Goal: Task Accomplishment & Management: Complete application form

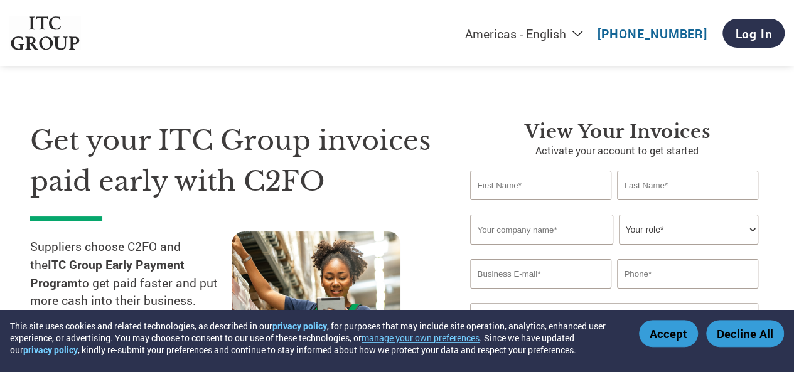
click at [541, 181] on input "text" at bounding box center [540, 185] width 141 height 29
type input "ANKIT"
click at [685, 191] on input "text" at bounding box center [687, 185] width 141 height 29
type input "k"
type input "[PERSON_NAME]"
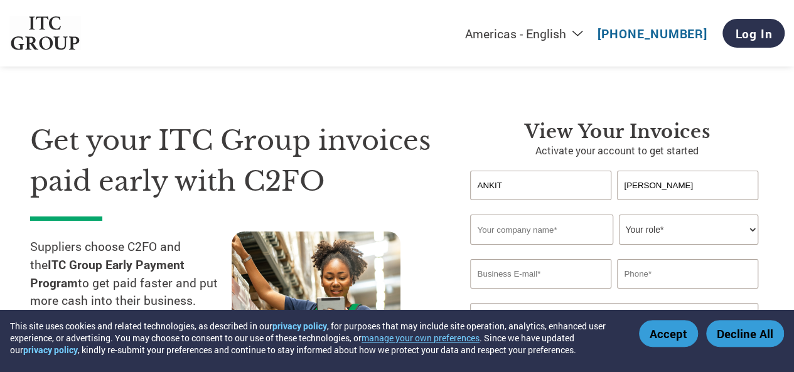
click at [533, 228] on input "text" at bounding box center [541, 230] width 142 height 30
type input "i"
type input "IMAGA TRADE AND CRAFT PVT LTD"
click at [657, 234] on select "Your role* CFO Controller Credit Manager Finance Director Treasurer CEO Preside…" at bounding box center [688, 230] width 139 height 30
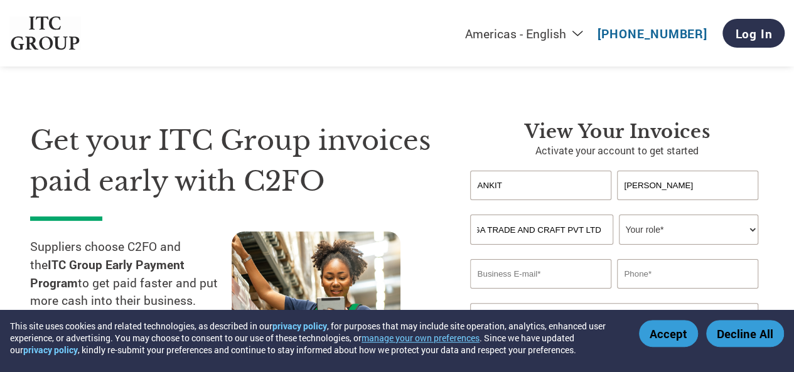
scroll to position [0, 0]
select select "ACCOUNTING"
click at [619, 215] on select "Your role* CFO Controller Credit Manager Finance Director Treasurer CEO Preside…" at bounding box center [688, 230] width 139 height 30
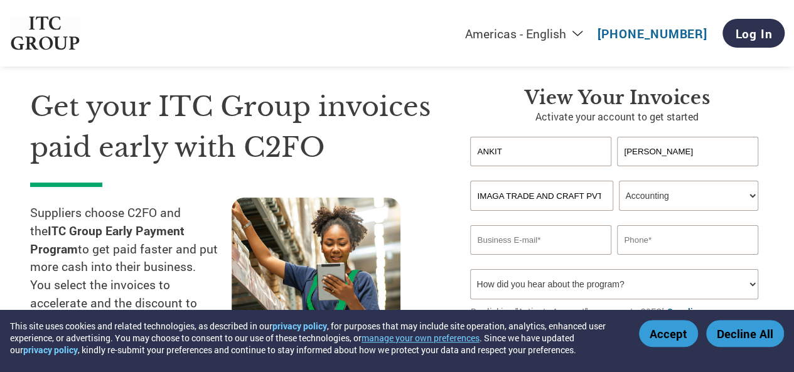
scroll to position [63, 0]
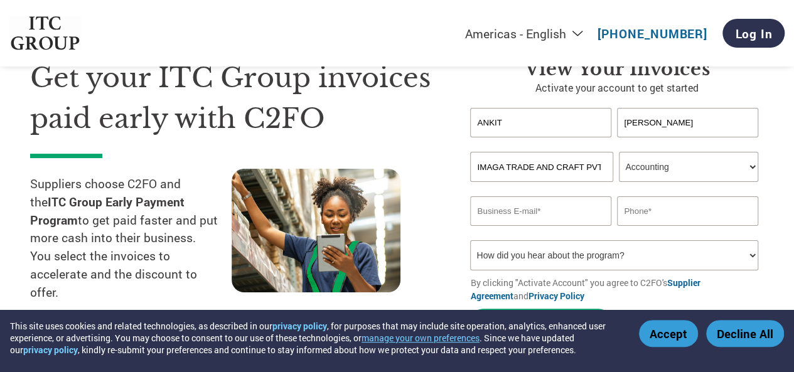
click at [508, 212] on input "email" at bounding box center [540, 210] width 141 height 29
type input "A"
type input "[EMAIL_ADDRESS][DOMAIN_NAME]"
click at [653, 209] on input "text" at bounding box center [687, 210] width 141 height 29
type input "9818313894"
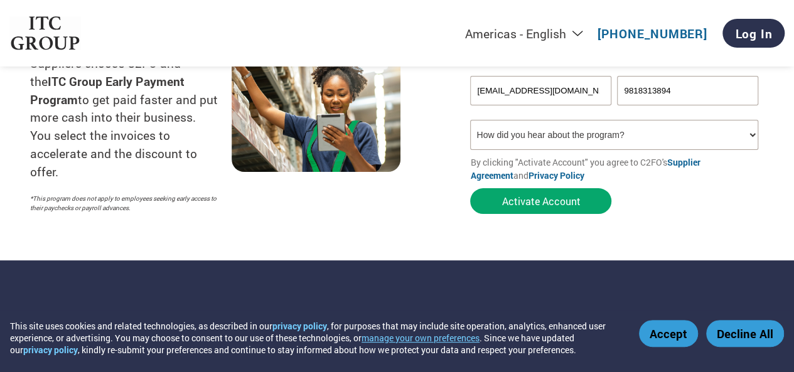
scroll to position [188, 0]
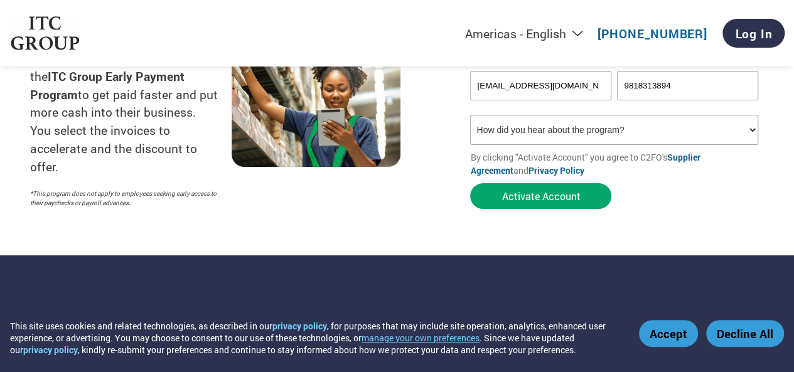
click at [564, 134] on select "How did you hear about the program? Received a letter Email Social Media Online…" at bounding box center [613, 130] width 287 height 30
select select "Email"
click at [470, 117] on select "How did you hear about the program? Received a letter Email Social Media Online…" at bounding box center [613, 130] width 287 height 30
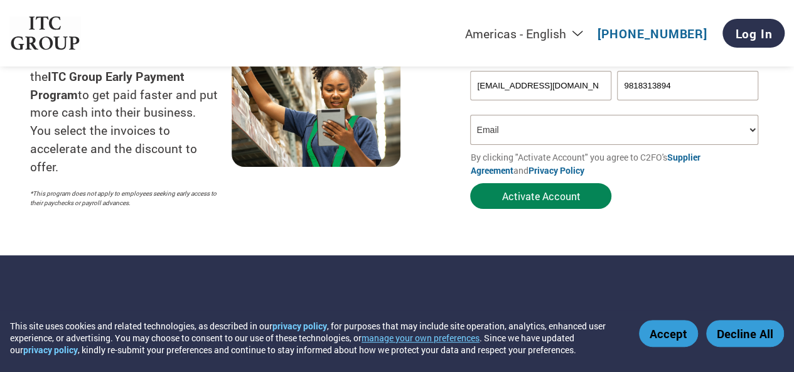
click at [541, 199] on button "Activate Account" at bounding box center [540, 196] width 141 height 26
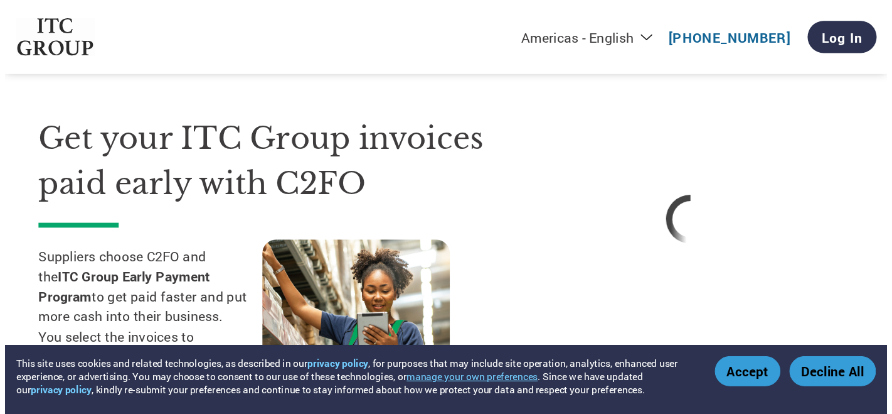
scroll to position [0, 0]
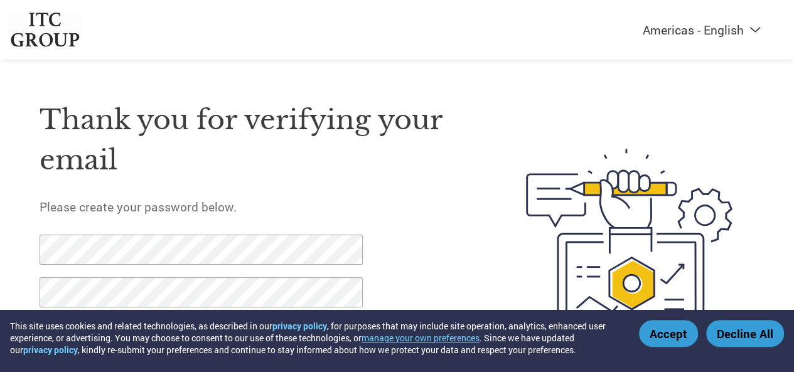
scroll to position [64, 0]
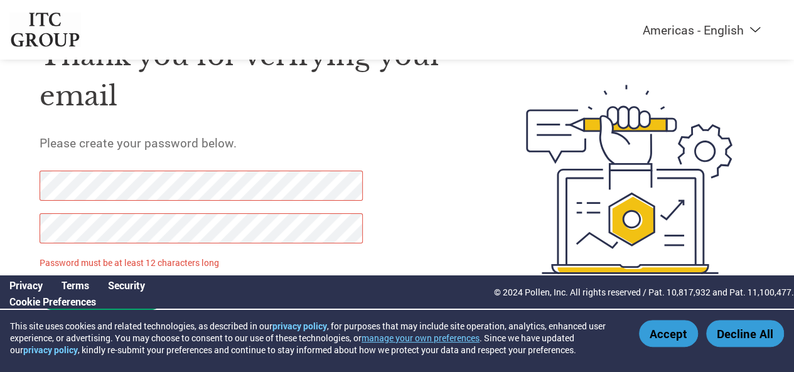
click at [743, 334] on button "Decline All" at bounding box center [745, 333] width 78 height 27
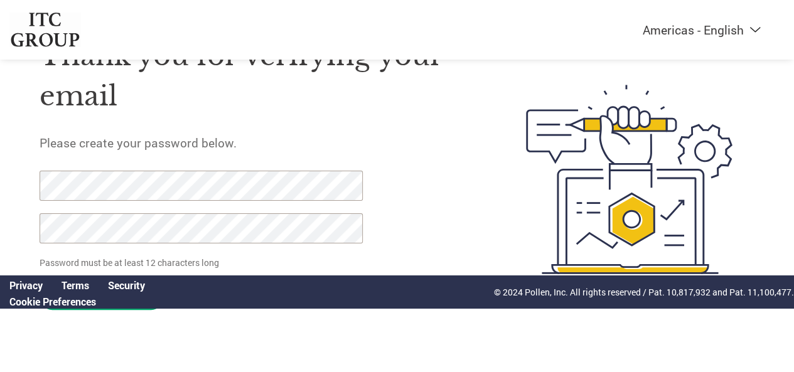
click at [393, 228] on div "Thank you for verifying your email Please create your password below. Password …" at bounding box center [254, 180] width 429 height 324
click at [432, 295] on div "Privacy Terms Security Cookie Preferences © 2024 Pollen, Inc. All rights reserv…" at bounding box center [397, 291] width 794 height 33
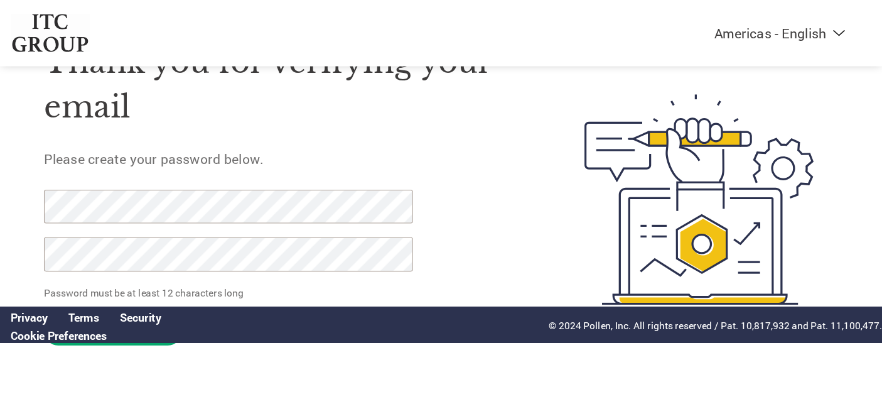
scroll to position [31, 0]
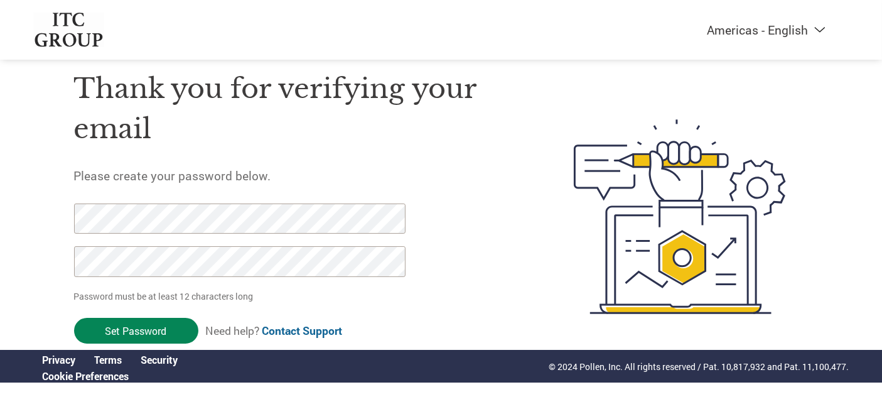
click at [138, 327] on input "Set Password" at bounding box center [136, 331] width 124 height 26
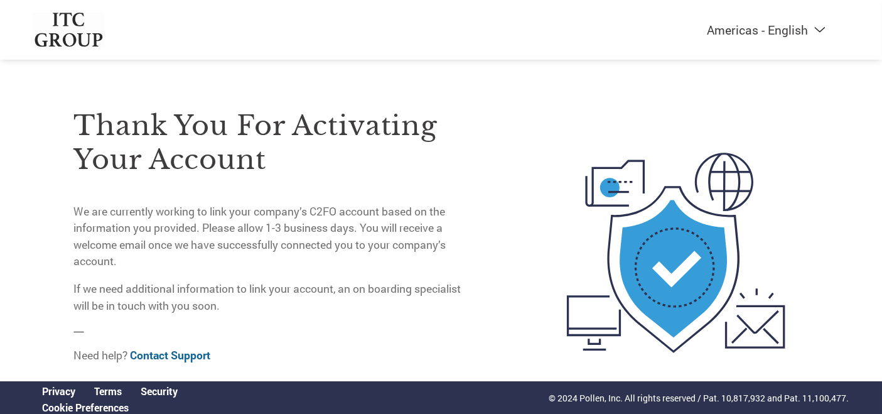
scroll to position [41, 0]
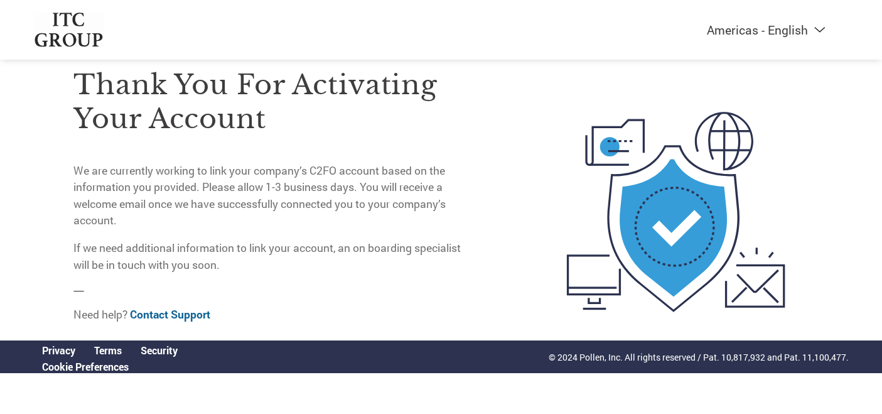
click at [175, 313] on link "Contact Support" at bounding box center [171, 314] width 80 height 14
click at [111, 314] on p "Need help? Contact Support" at bounding box center [272, 314] width 397 height 16
click at [163, 313] on link "Contact Support" at bounding box center [171, 314] width 80 height 14
click at [186, 312] on link "Contact Support" at bounding box center [171, 314] width 80 height 14
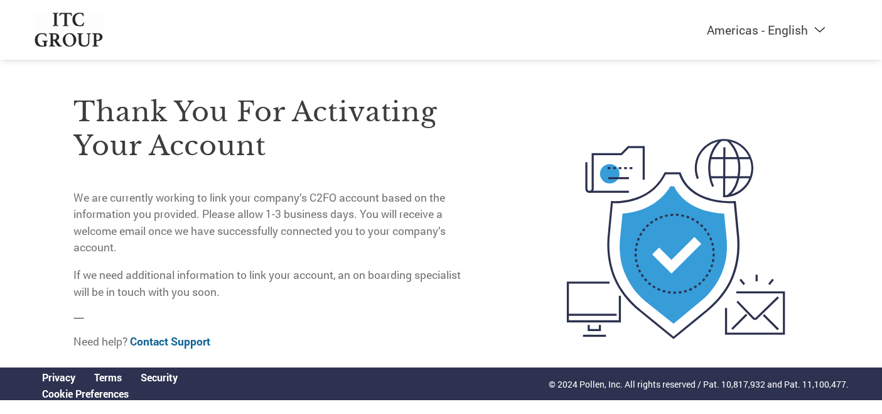
scroll to position [0, 0]
